Goal: Task Accomplishment & Management: Use online tool/utility

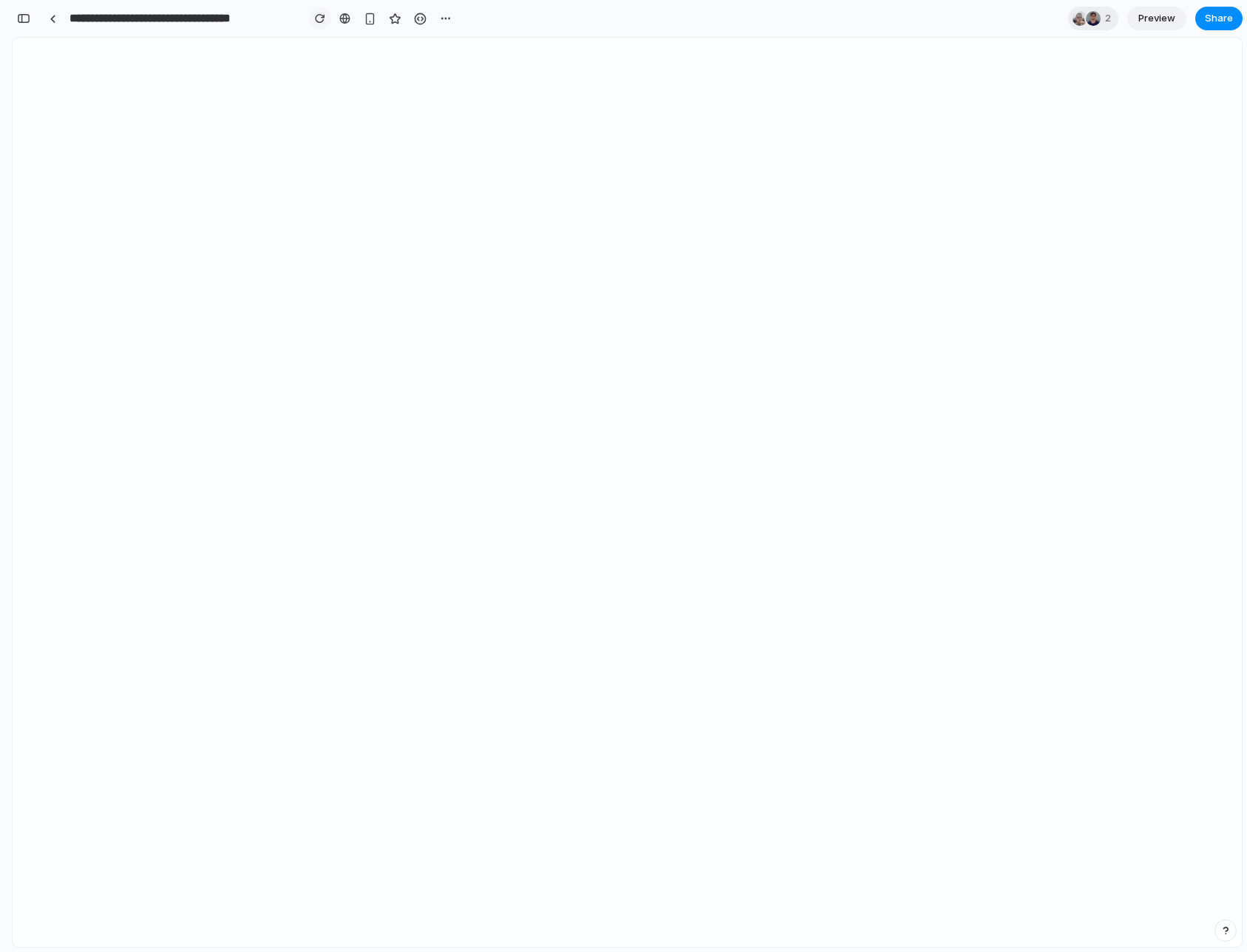
click at [319, 19] on div "button" at bounding box center [320, 18] width 10 height 10
